Goal: Information Seeking & Learning: Learn about a topic

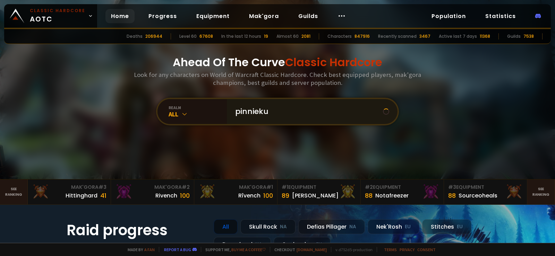
type input "pinniekul"
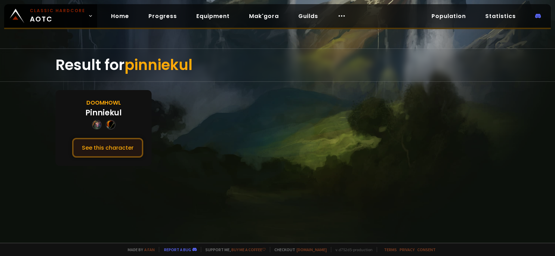
click at [95, 147] on button "See this character" at bounding box center [107, 148] width 71 height 20
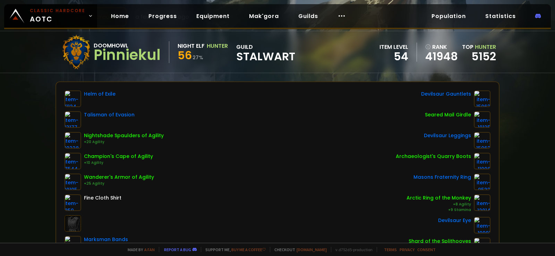
scroll to position [35, 0]
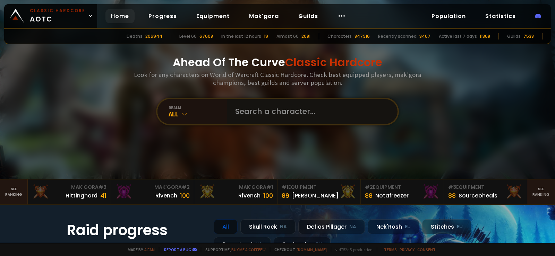
click at [281, 113] on input "text" at bounding box center [310, 111] width 158 height 25
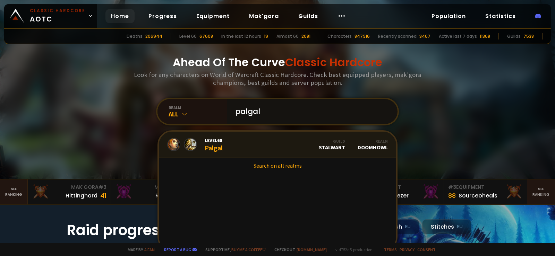
type input "palgal"
click at [272, 143] on link "Level 60 Palgal Guild Stalwart Realm Doomhowl" at bounding box center [277, 145] width 237 height 26
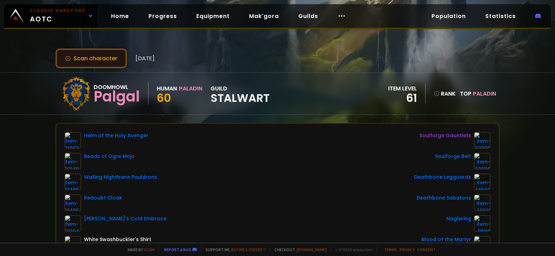
click at [103, 61] on button "Scan character" at bounding box center [90, 59] width 71 height 20
